Goal: Transaction & Acquisition: Purchase product/service

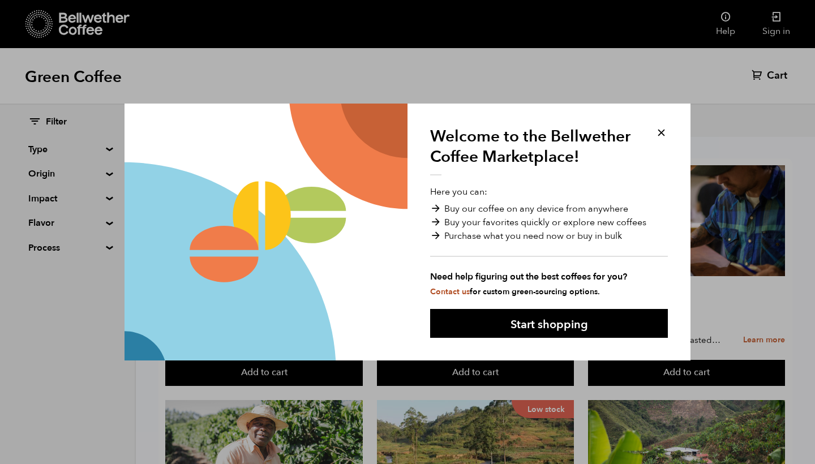
click at [668, 134] on div "Welcome to the Bellwether Coffee Marketplace! Here you can: Buy our coffee on a…" at bounding box center [548, 232] width 283 height 257
click at [660, 132] on button at bounding box center [660, 132] width 13 height 13
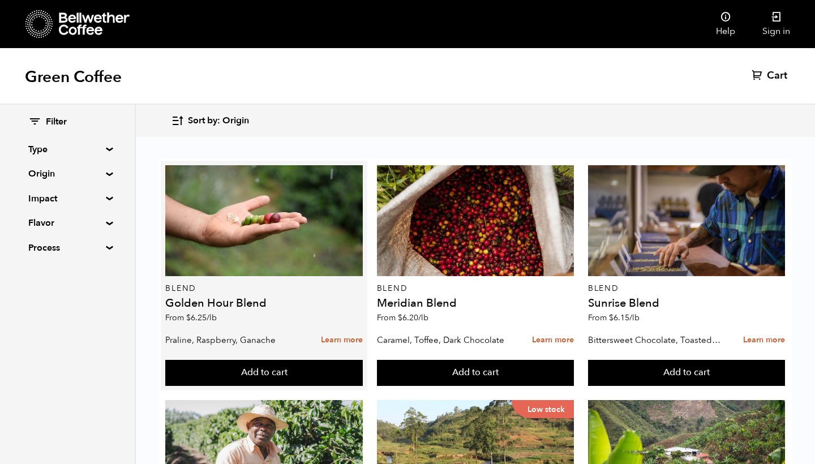
scroll to position [31, 0]
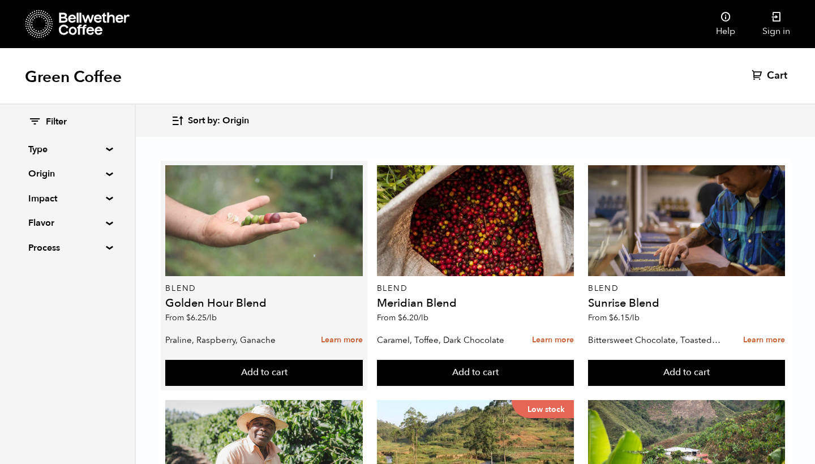
click at [247, 191] on div at bounding box center [263, 220] width 197 height 111
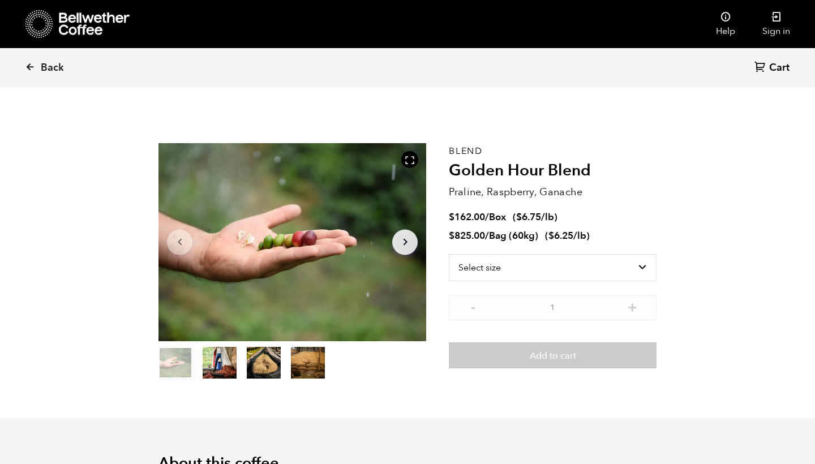
scroll to position [492, 484]
click at [409, 244] on icon "Arrow Right" at bounding box center [405, 242] width 14 height 14
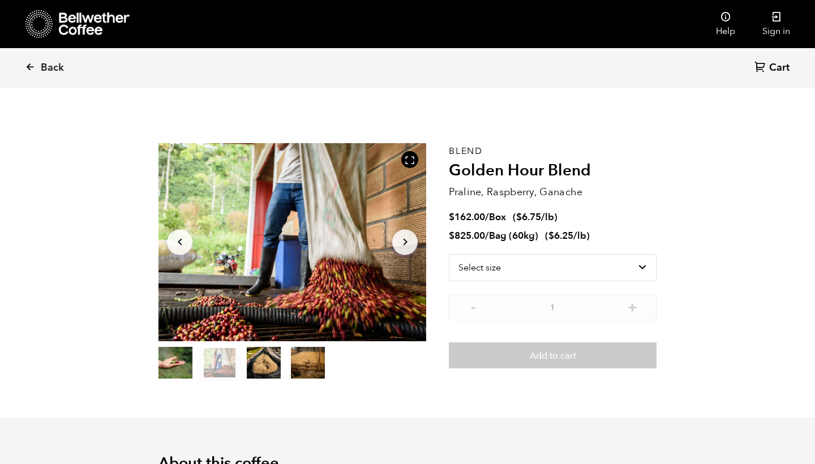
click at [409, 244] on icon "Arrow Right" at bounding box center [405, 242] width 14 height 14
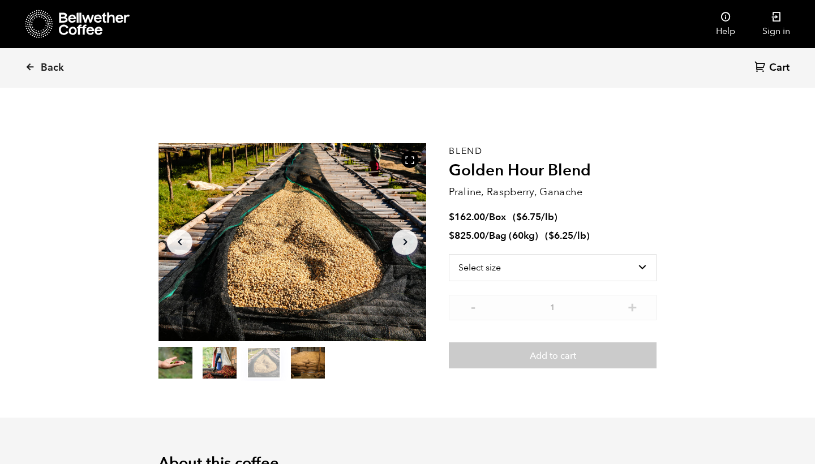
click at [409, 244] on icon "Arrow Right" at bounding box center [405, 242] width 14 height 14
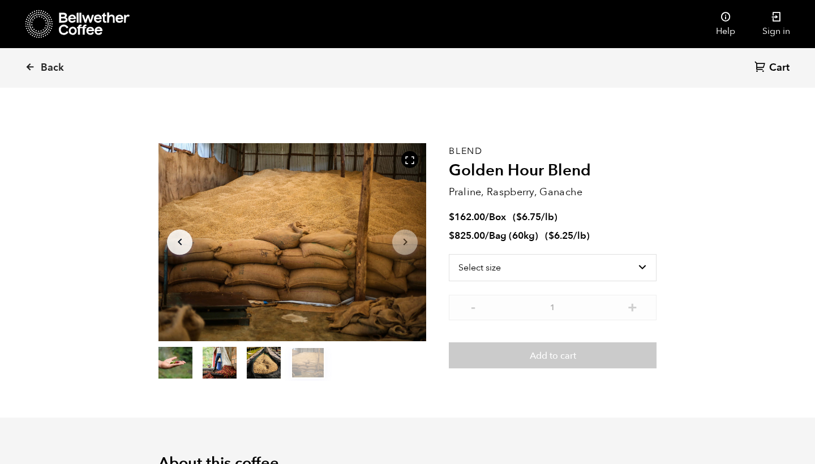
click at [403, 244] on icon "Arrow Right" at bounding box center [405, 242] width 14 height 14
select select "bag-3"
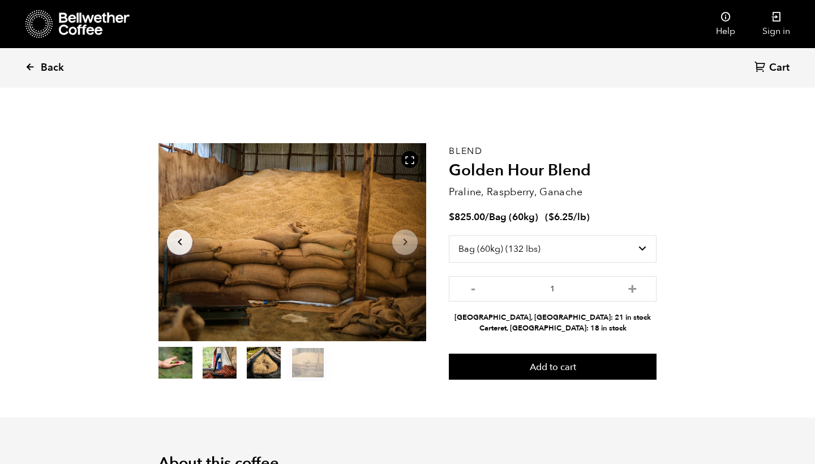
click at [31, 67] on icon at bounding box center [30, 67] width 10 height 10
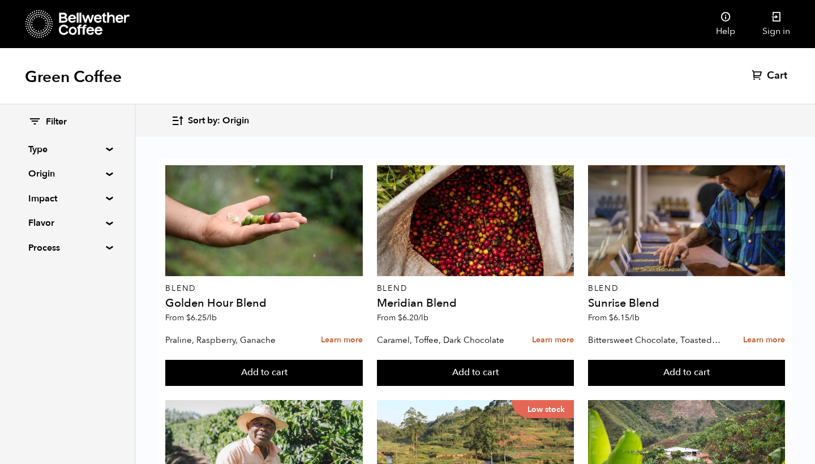
scroll to position [758, 0]
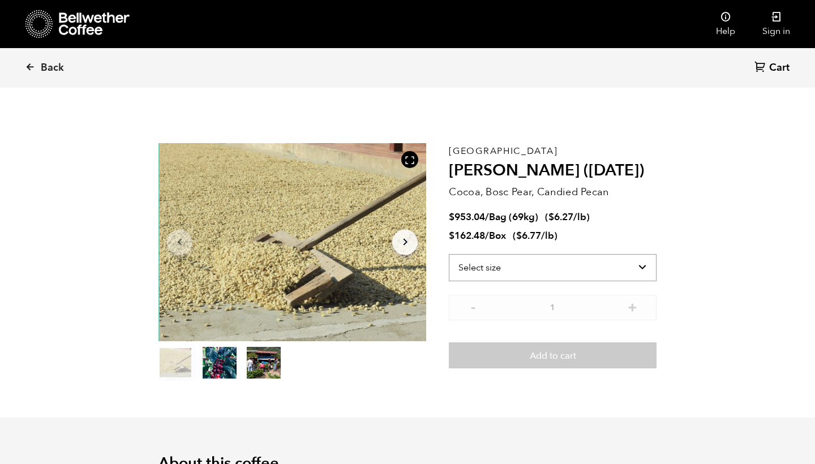
scroll to position [492, 484]
select select "box"
select select "bag-2"
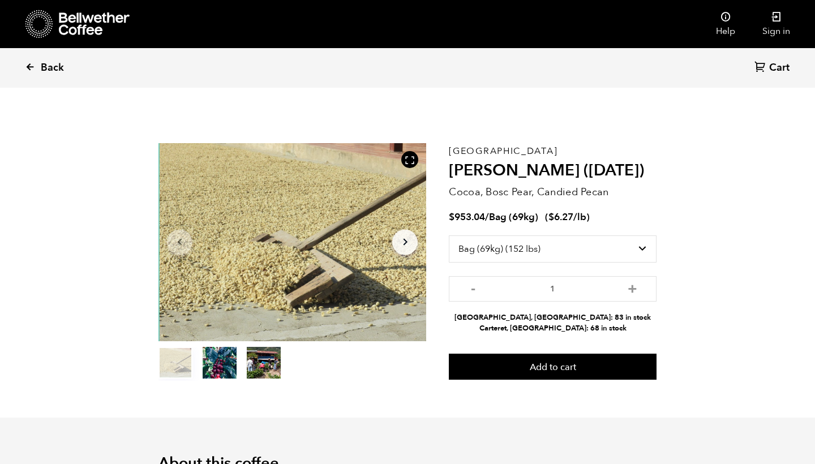
click at [33, 67] on icon at bounding box center [30, 67] width 10 height 10
